Goal: Task Accomplishment & Management: Use online tool/utility

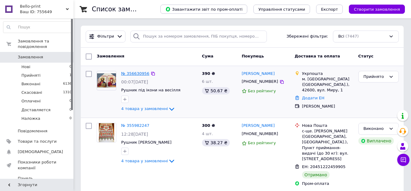
click at [135, 73] on link "№ 356630956" at bounding box center [135, 73] width 28 height 5
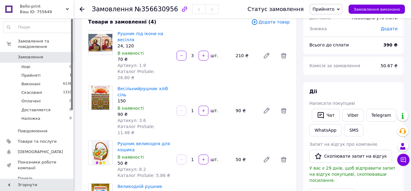
scroll to position [61, 0]
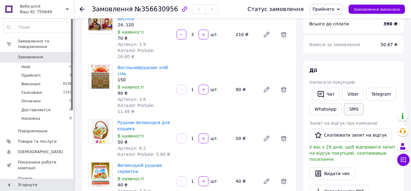
click at [354, 112] on button "SMS" at bounding box center [354, 109] width 20 height 12
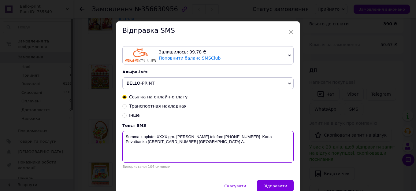
click at [175, 144] on textarea "Summa k oplate: XXXX grn. [PERSON_NAME] telefon: [PHONE_NUMBER] Karta Privatban…" at bounding box center [207, 147] width 171 height 32
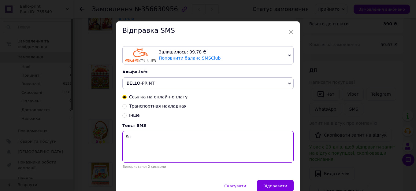
type textarea "S"
paste textarea "Вітаю.Ваше замовлення рушники та серветки прийняте.Номер картки 5168 7451 8101 …"
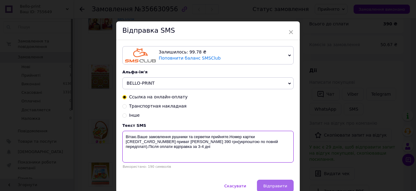
type textarea "Вітаю.Ваше замовлення рушники та серветки прийняте.Номер картки 5168 7451 8101 …"
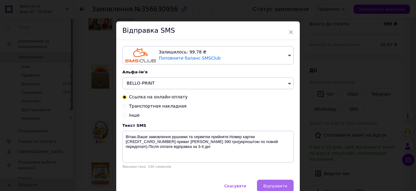
click at [280, 182] on button "Відправити" at bounding box center [275, 186] width 37 height 12
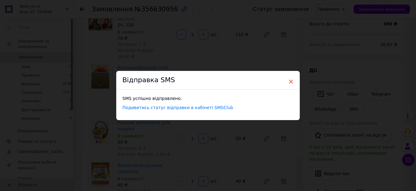
click at [288, 80] on span "×" at bounding box center [291, 82] width 6 height 10
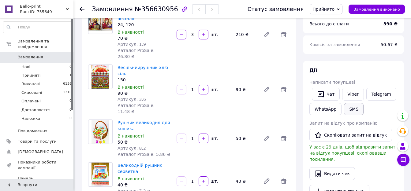
click at [349, 108] on button "SMS" at bounding box center [354, 109] width 20 height 12
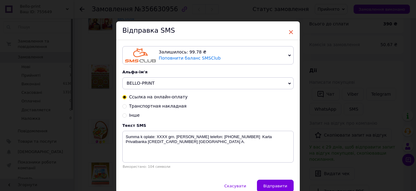
click at [289, 31] on span "×" at bounding box center [291, 32] width 6 height 10
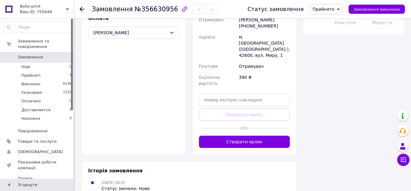
scroll to position [410, 0]
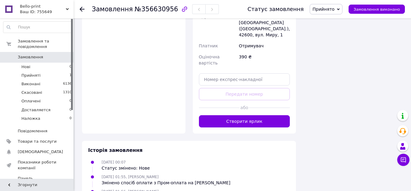
scroll to position [437, 0]
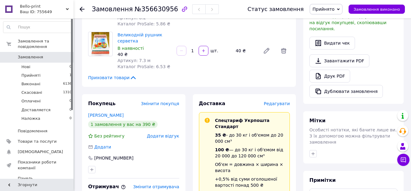
scroll to position [39, 0]
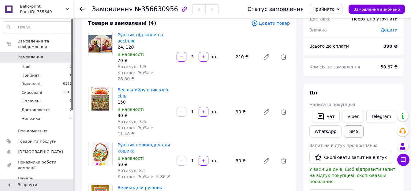
click at [357, 131] on button "SMS" at bounding box center [354, 132] width 20 height 12
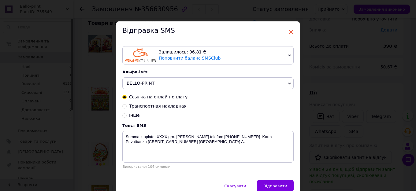
click at [290, 32] on span "×" at bounding box center [291, 32] width 6 height 10
